Goal: Information Seeking & Learning: Check status

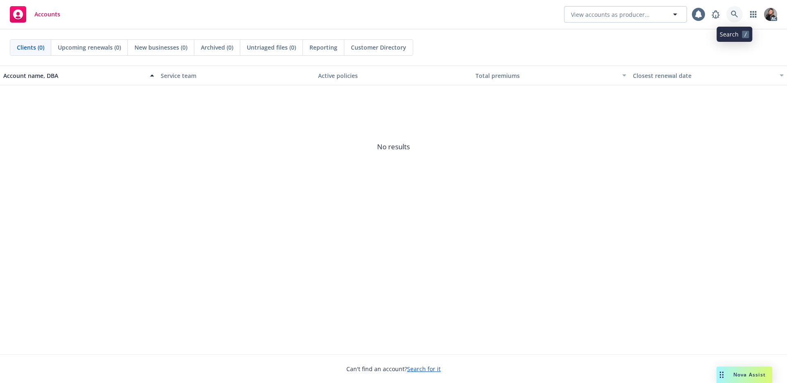
click at [731, 14] on icon at bounding box center [734, 14] width 7 height 7
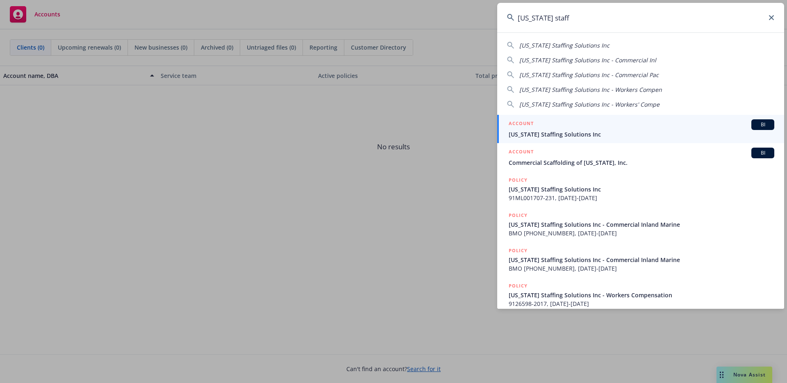
type input "[US_STATE] staff"
click at [585, 134] on span "[US_STATE] Staffing Solutions Inc" at bounding box center [642, 134] width 266 height 9
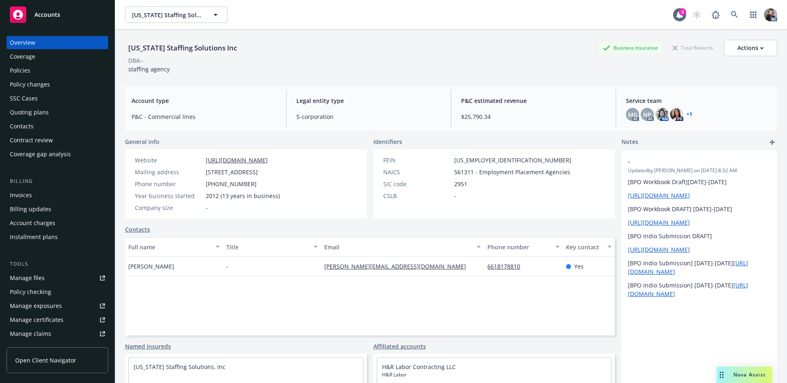
click at [45, 333] on div "Manage claims" at bounding box center [30, 333] width 41 height 13
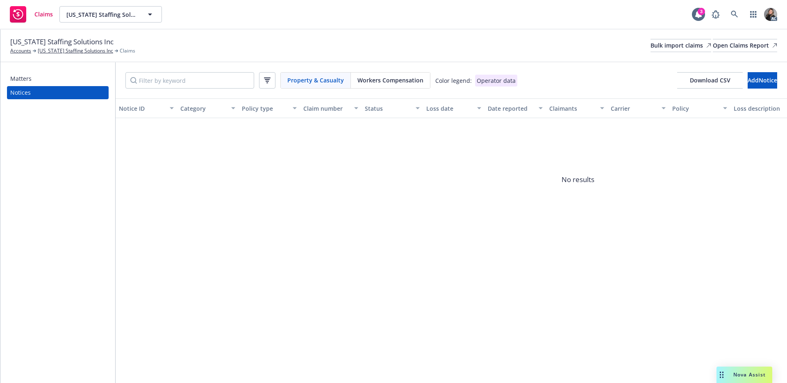
click at [382, 80] on span "Workers Compensation" at bounding box center [390, 80] width 66 height 9
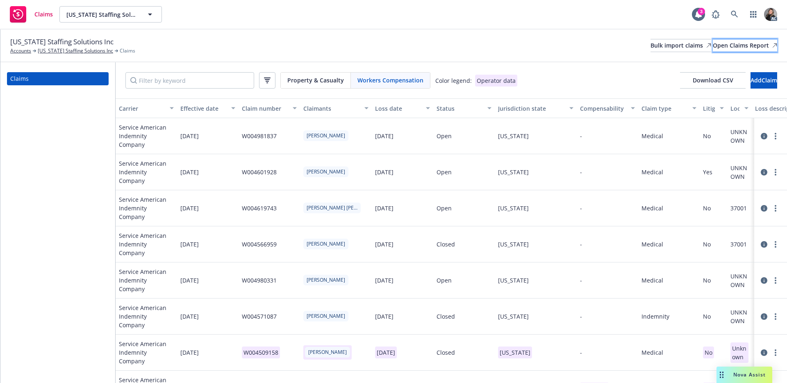
click at [754, 48] on div "Open Claims Report" at bounding box center [745, 45] width 64 height 12
